Goal: Find specific page/section: Find specific page/section

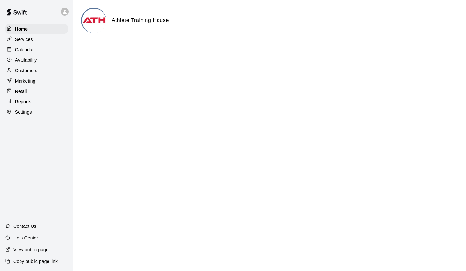
click at [19, 36] on div "Services" at bounding box center [36, 39] width 63 height 10
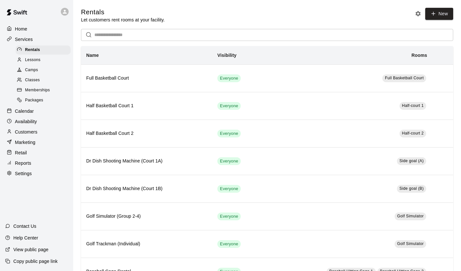
click at [33, 71] on span "Camps" at bounding box center [31, 70] width 13 height 7
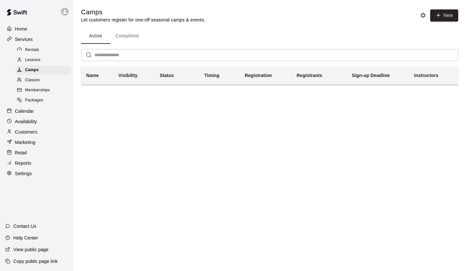
click at [139, 38] on button "Completed" at bounding box center [127, 36] width 34 height 16
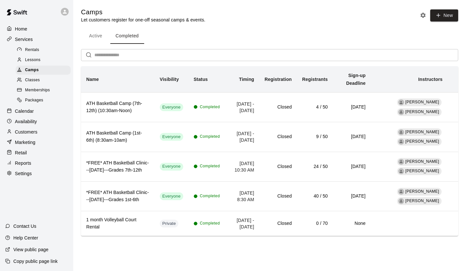
click at [101, 165] on h6 "*FREE* ATH Basketball Clinic---[DATE]---Grades 7th-12th" at bounding box center [117, 167] width 63 height 14
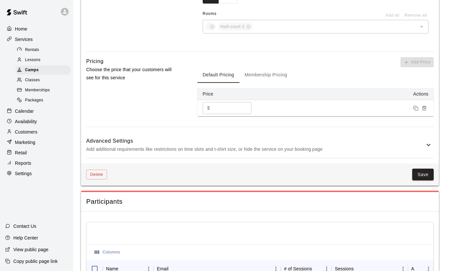
scroll to position [666, 0]
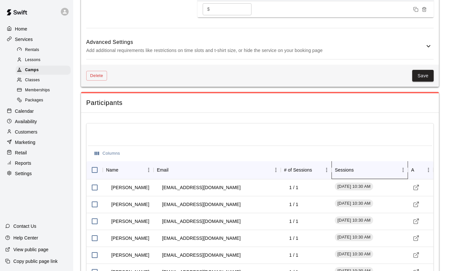
click at [404, 169] on icon "Sessions" at bounding box center [408, 170] width 8 height 8
click at [400, 170] on icon "Menu" at bounding box center [403, 170] width 7 height 7
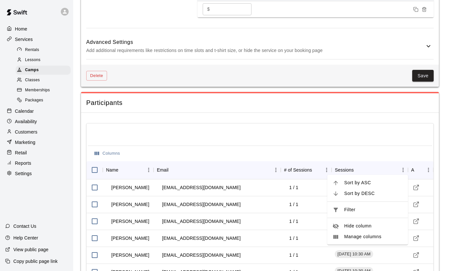
click at [346, 237] on span "Manage columns" at bounding box center [373, 237] width 59 height 7
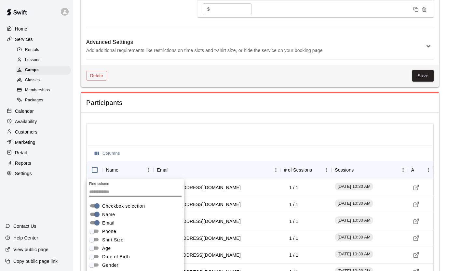
scroll to position [720, 0]
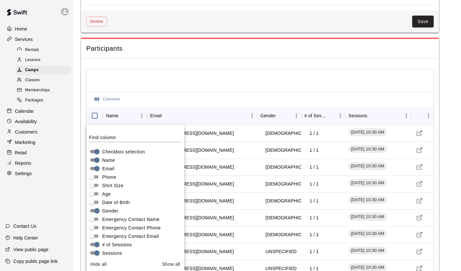
click at [101, 176] on label "Phone" at bounding box center [102, 177] width 28 height 8
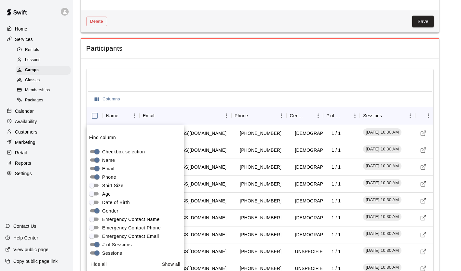
click at [170, 84] on div at bounding box center [260, 81] width 344 height 21
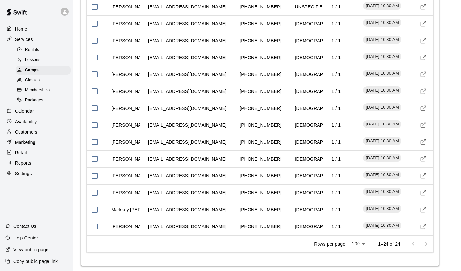
scroll to position [1018, 0]
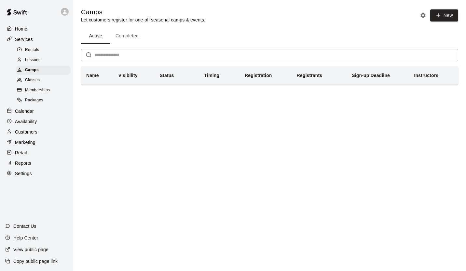
click at [139, 39] on button "Completed" at bounding box center [127, 36] width 34 height 16
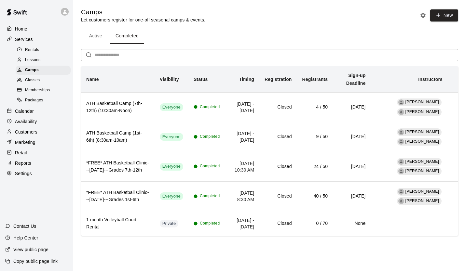
click at [113, 194] on h6 "*FREE* ATH Basketball Clinic---[DATE]---Grades 1st-6th" at bounding box center [117, 196] width 63 height 14
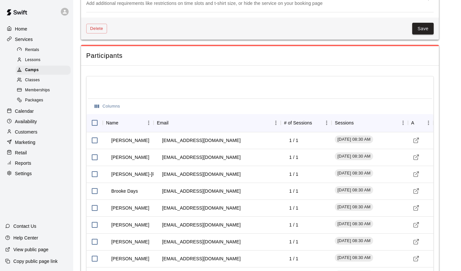
scroll to position [722, 0]
click at [401, 122] on icon "Menu" at bounding box center [403, 122] width 7 height 7
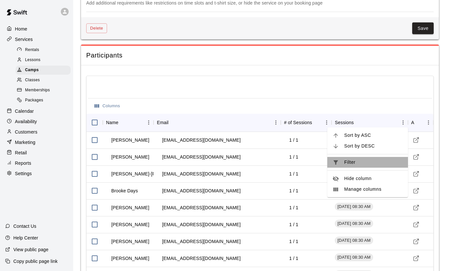
click at [350, 159] on span "Filter" at bounding box center [373, 162] width 59 height 7
select select "********"
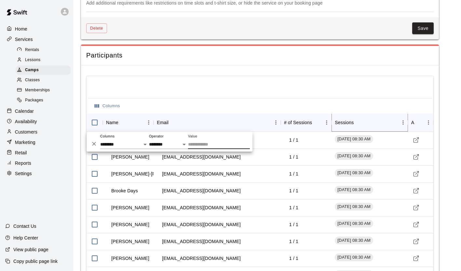
click at [403, 118] on button "Menu" at bounding box center [403, 123] width 10 height 10
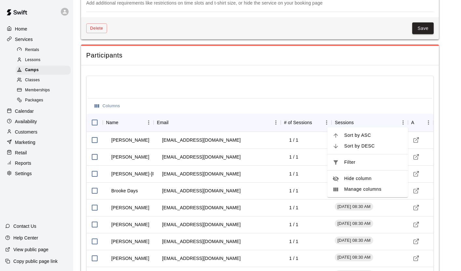
click at [354, 190] on span "Manage columns" at bounding box center [373, 189] width 59 height 7
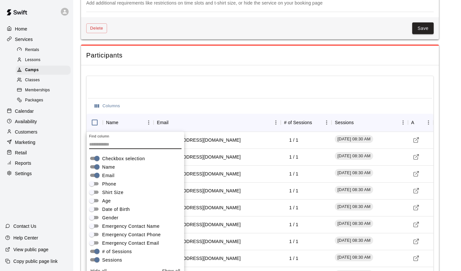
scroll to position [729, 0]
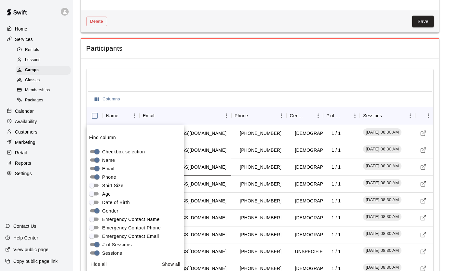
click at [205, 163] on td "[EMAIL_ADDRESS][DOMAIN_NAME]" at bounding box center [187, 167] width 89 height 17
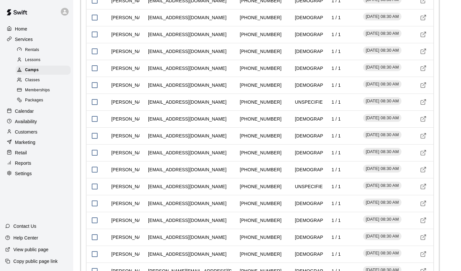
scroll to position [1298, 0]
